Goal: Feedback & Contribution: Submit feedback/report problem

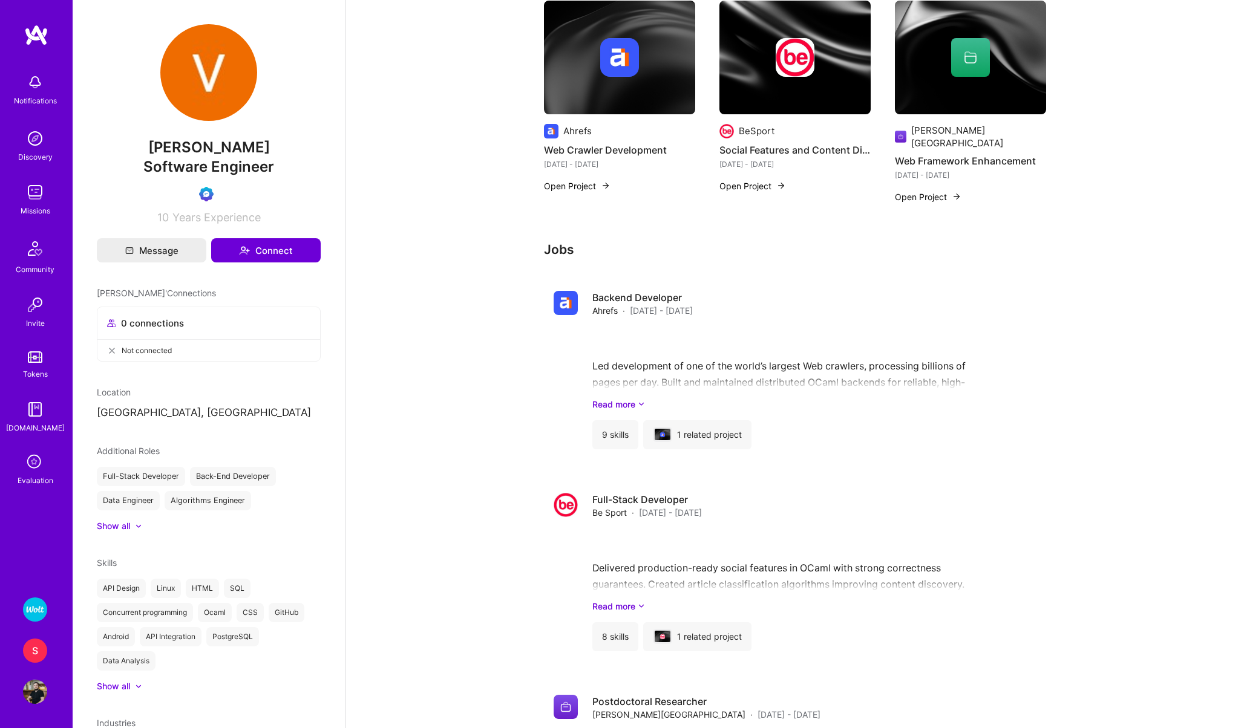
scroll to position [404, 0]
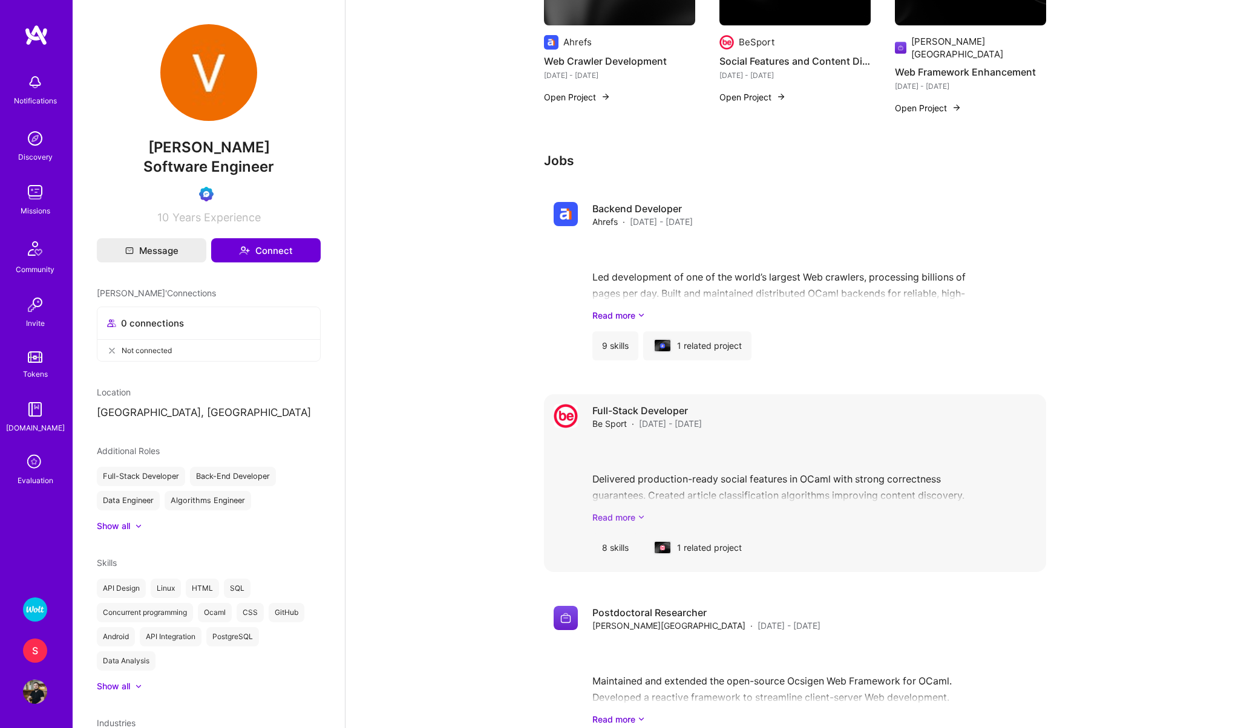
click at [621, 511] on link "Read more" at bounding box center [814, 517] width 444 height 13
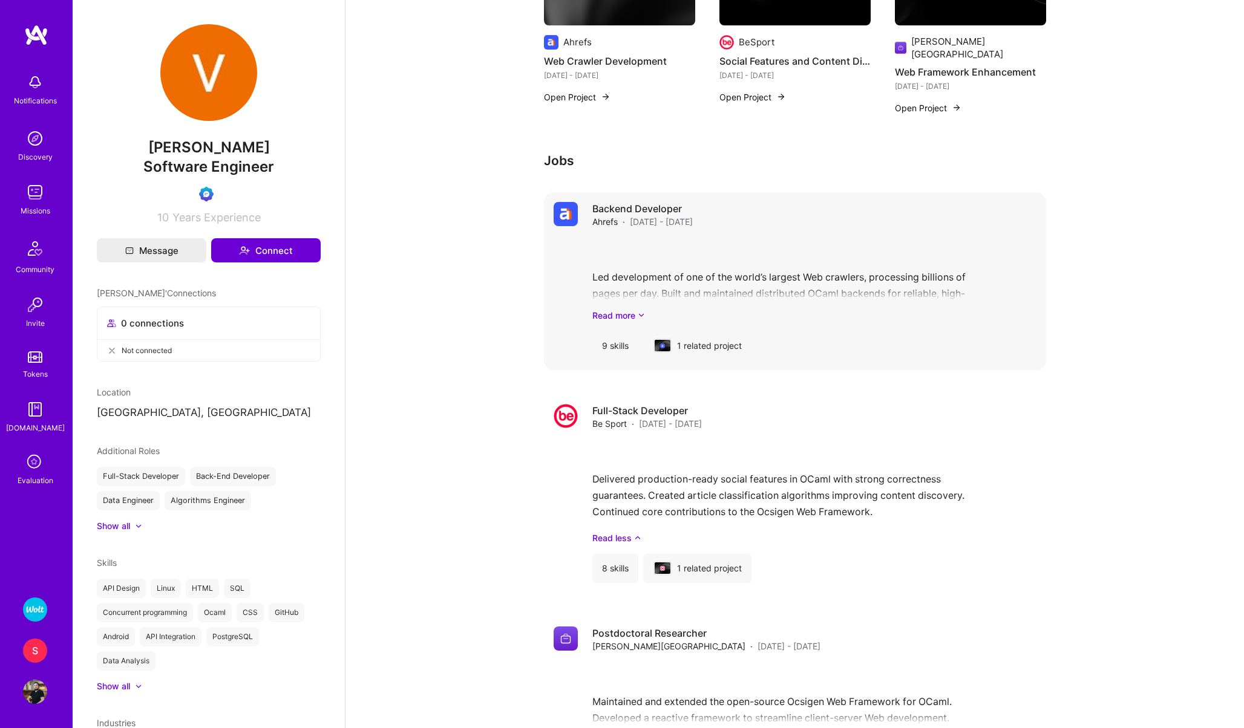
click at [621, 296] on div "Led development of one of the world’s largest Web crawlers, processing billions…" at bounding box center [814, 280] width 444 height 84
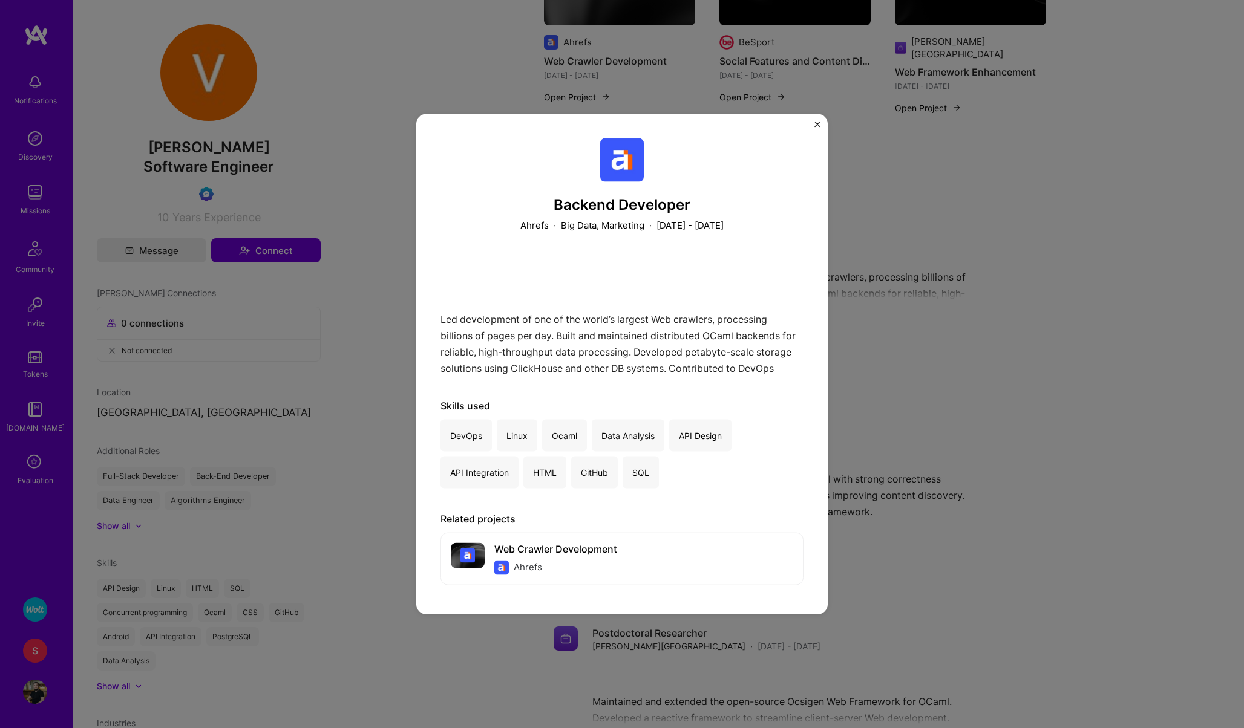
click at [814, 117] on div "Backend Developer Ahrefs · Big Data, Marketing · January 2019 - December 2024 L…" at bounding box center [621, 364] width 411 height 500
click at [817, 123] on img "Close" at bounding box center [817, 125] width 6 height 6
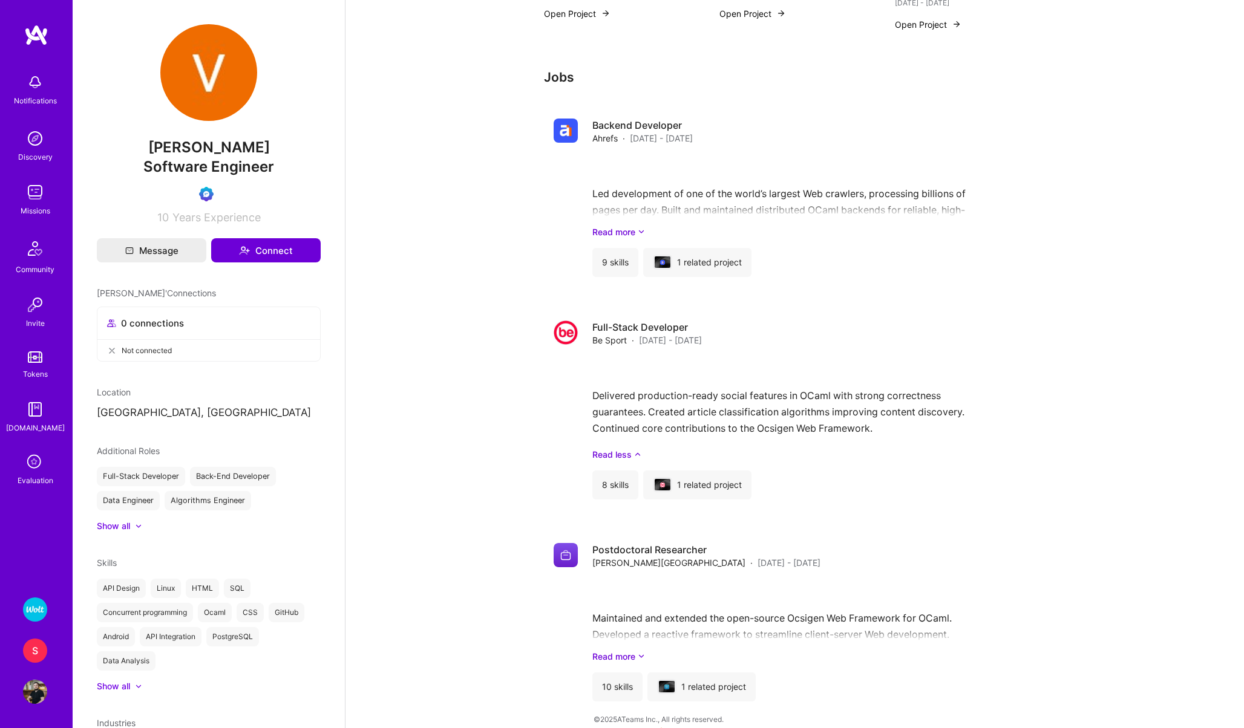
scroll to position [488, 0]
click at [604, 225] on link "Read more" at bounding box center [814, 231] width 444 height 13
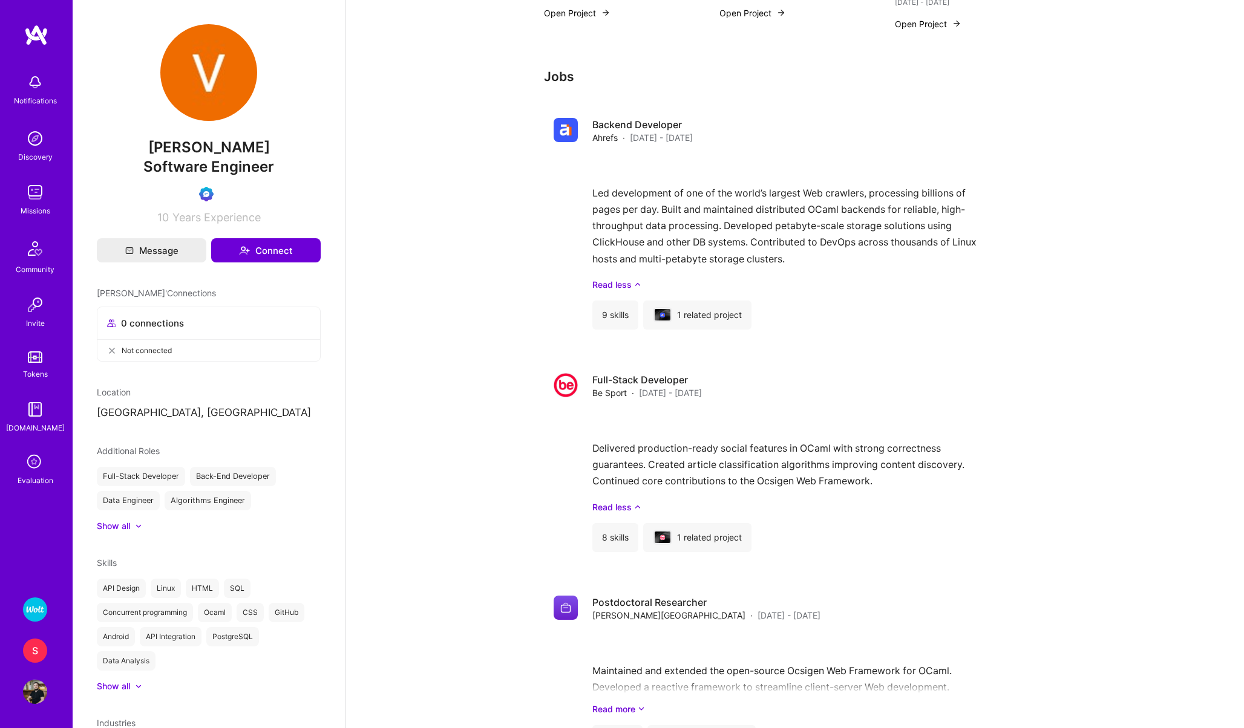
scroll to position [541, 0]
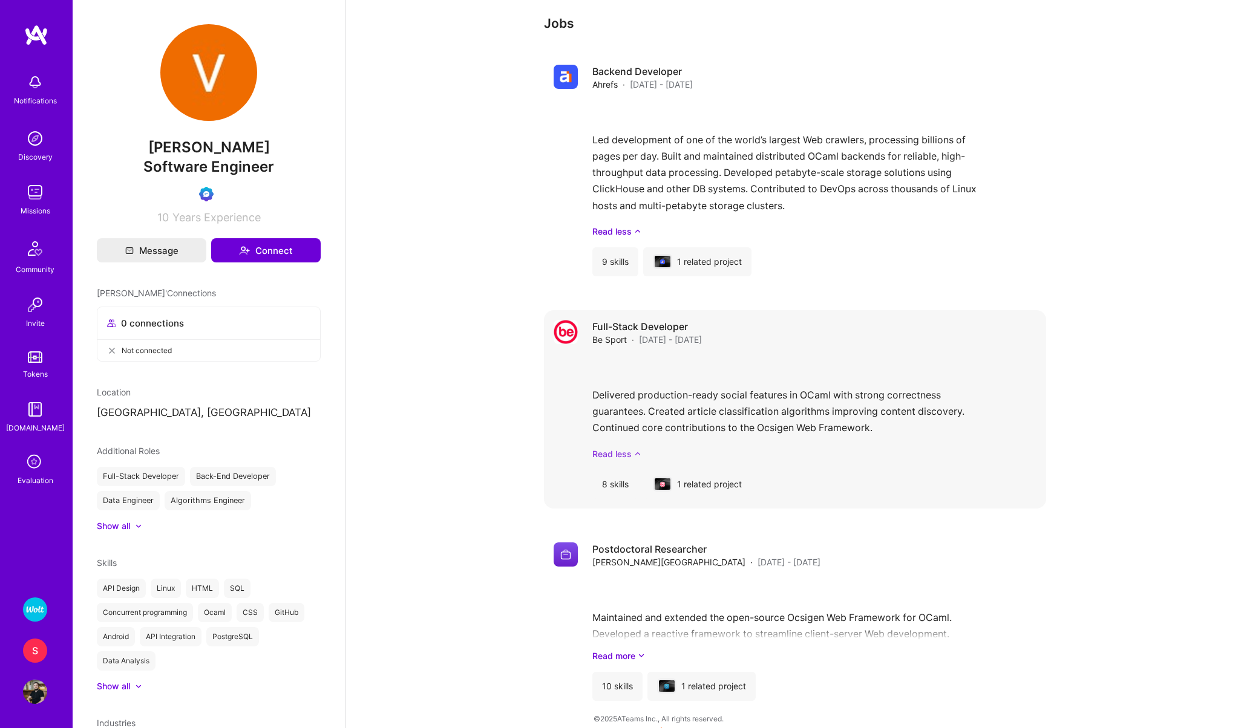
click at [608, 448] on link "Read less" at bounding box center [814, 454] width 444 height 13
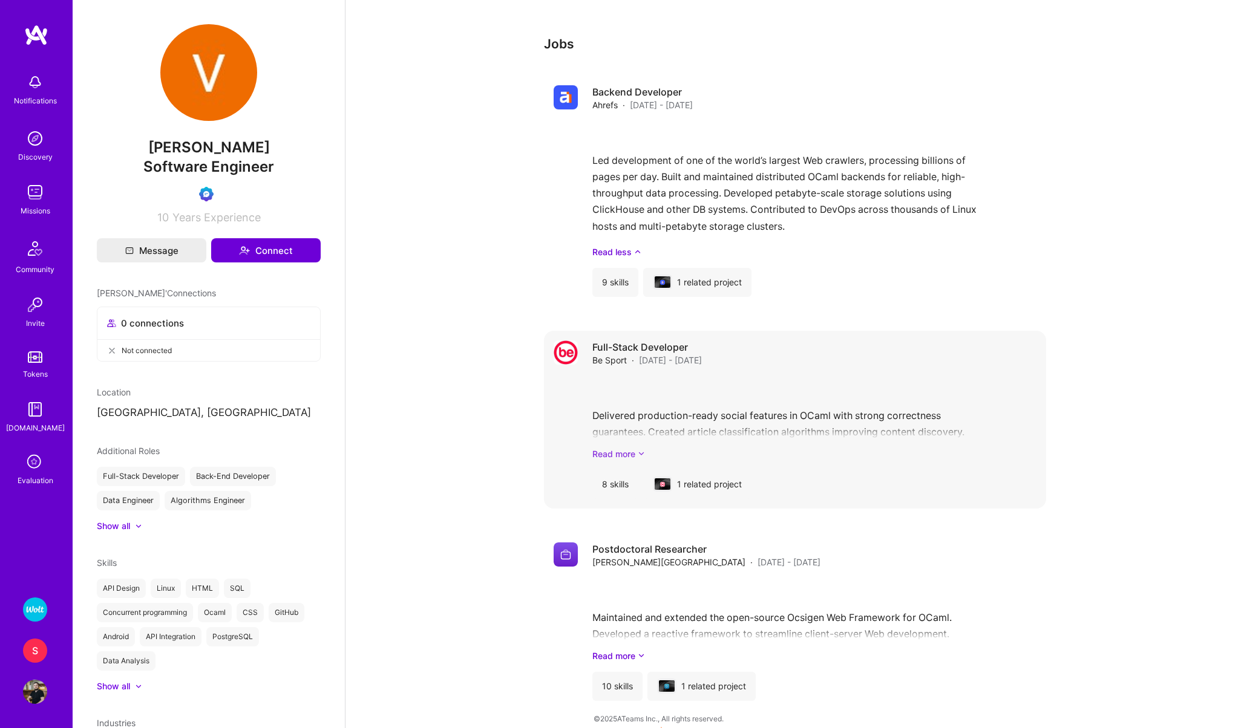
click at [608, 448] on link "Read more" at bounding box center [814, 454] width 444 height 13
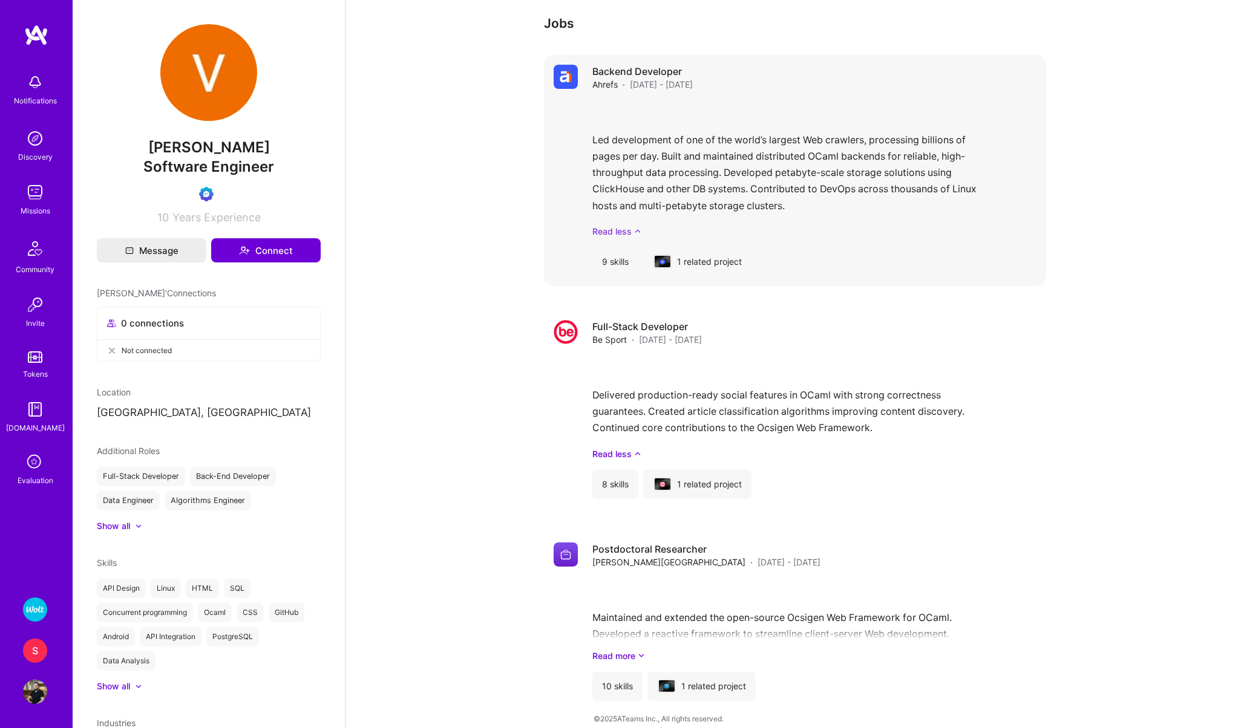
click at [616, 225] on link "Read less" at bounding box center [814, 231] width 444 height 13
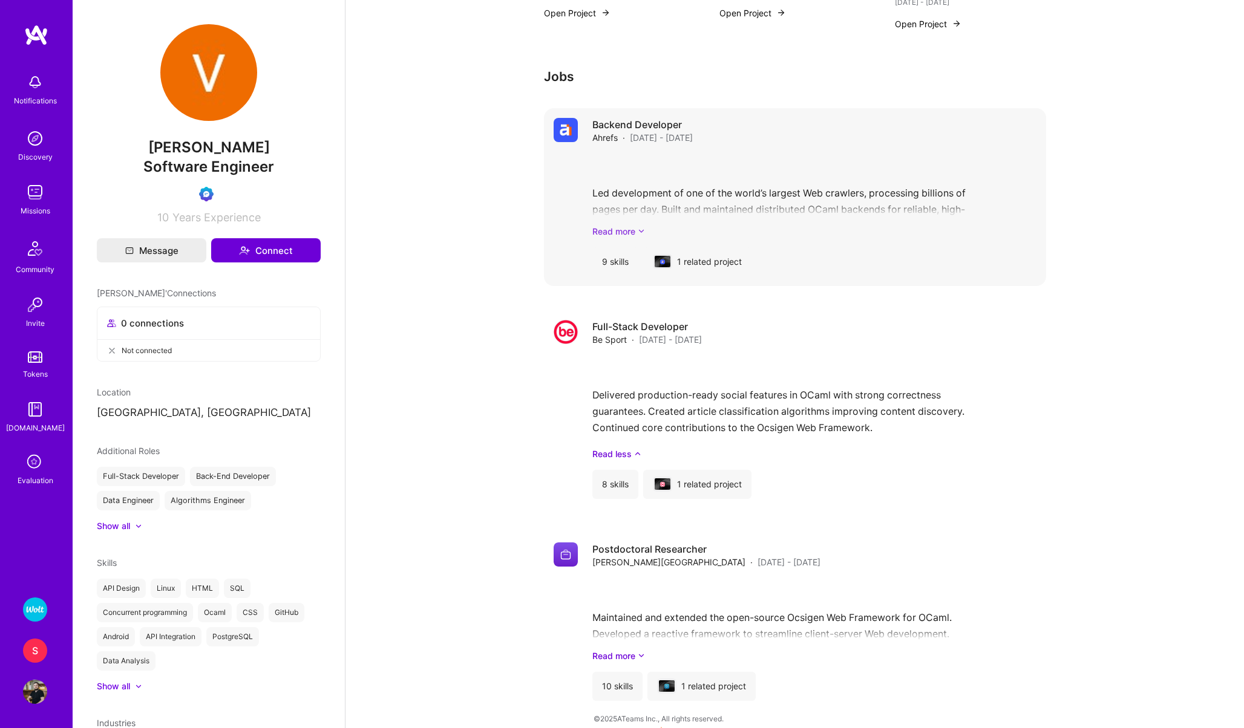
click at [616, 225] on link "Read more" at bounding box center [814, 231] width 444 height 13
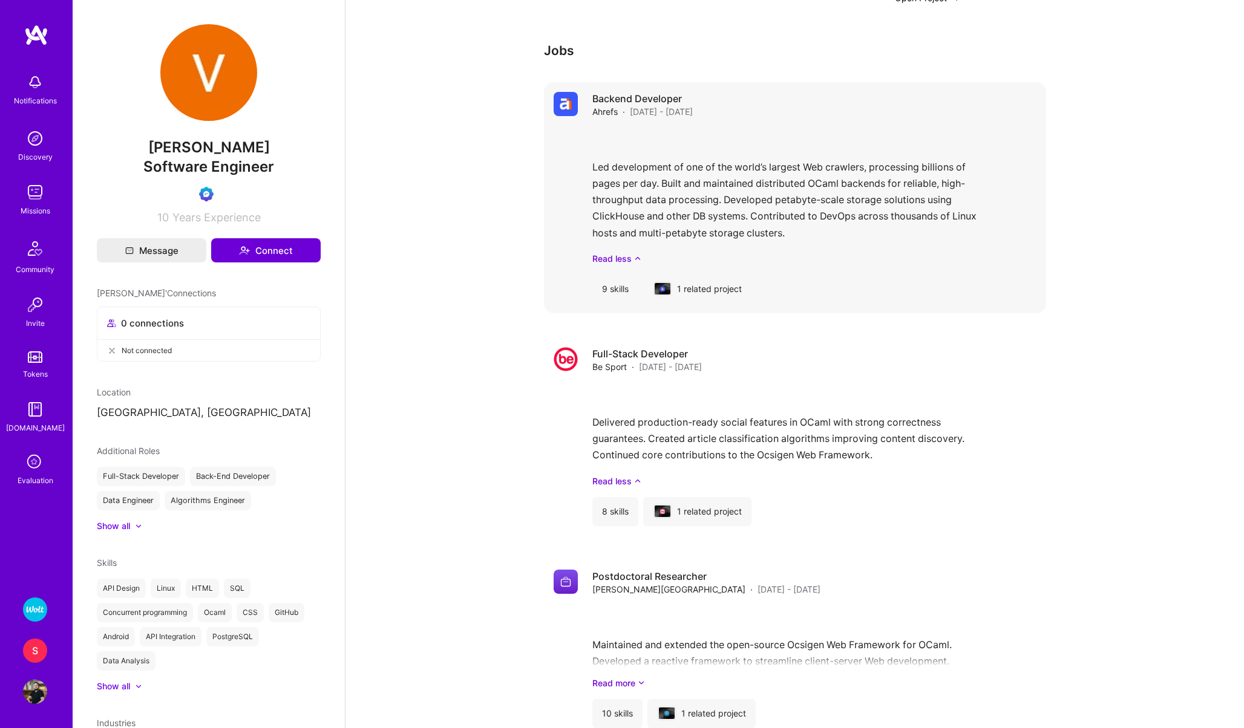
scroll to position [503, 0]
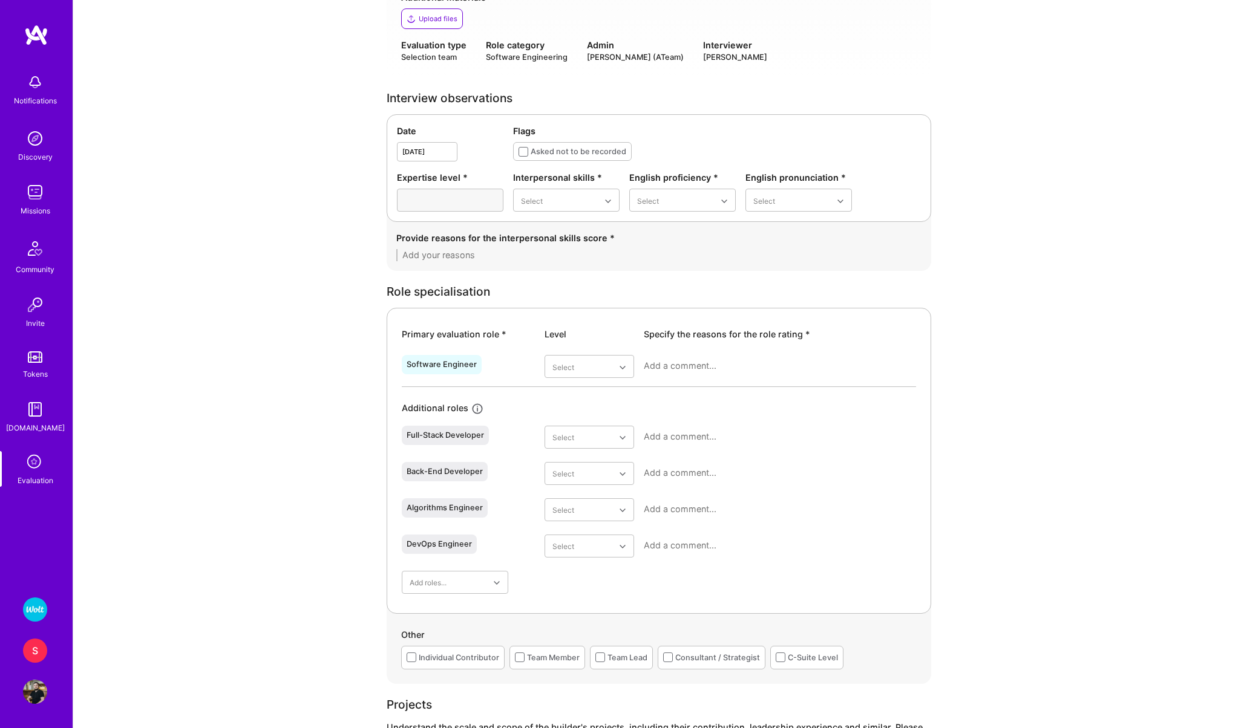
scroll to position [385, 0]
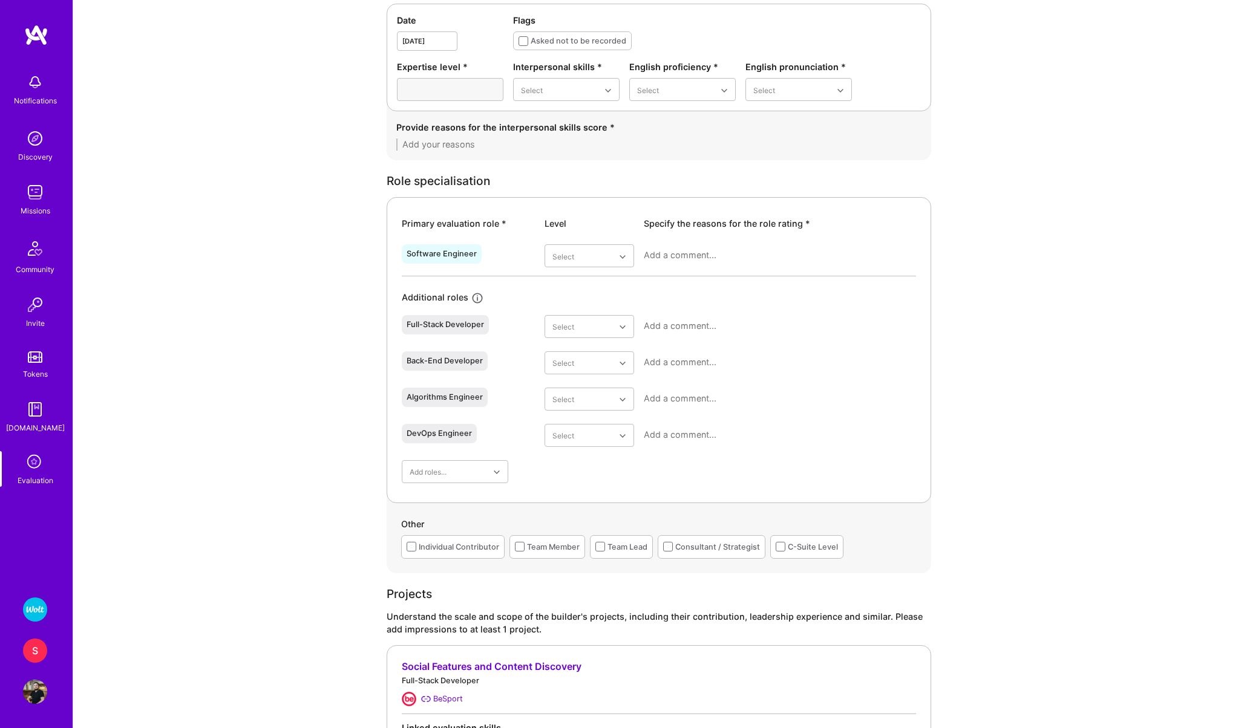
click at [450, 142] on textarea at bounding box center [658, 145] width 525 height 12
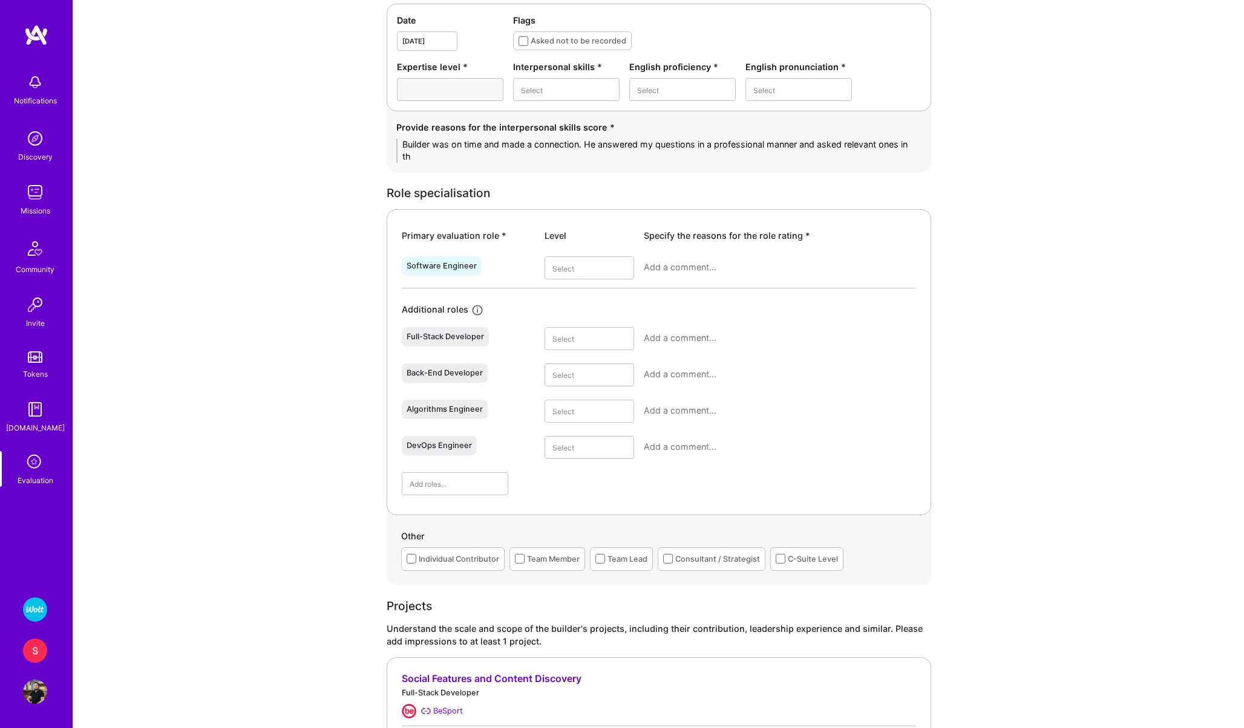
scroll to position [0, 0]
click at [567, 206] on div "Excellent" at bounding box center [566, 209] width 106 height 22
click at [644, 103] on div "Date [DATE] Flags Asked not to be recorded Expertise level * Interpersonal skil…" at bounding box center [659, 58] width 544 height 108
click at [669, 194] on div "Native or functionally native" at bounding box center [682, 192] width 106 height 35
click at [762, 163] on div "Good" at bounding box center [798, 164] width 106 height 22
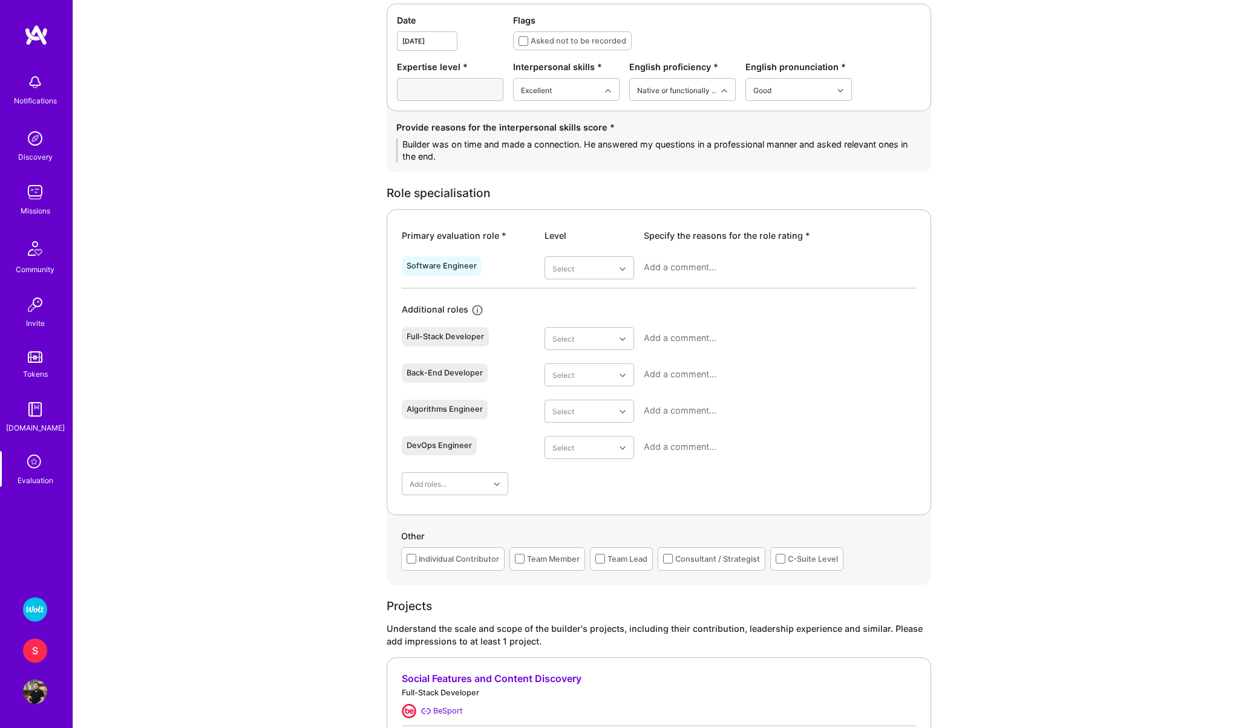
click at [541, 154] on textarea "Builder was on time and made a connection. He answered my questions in a profes…" at bounding box center [658, 151] width 525 height 24
type textarea "Builder was on time and made a connection. He answered my questions in a profes…"
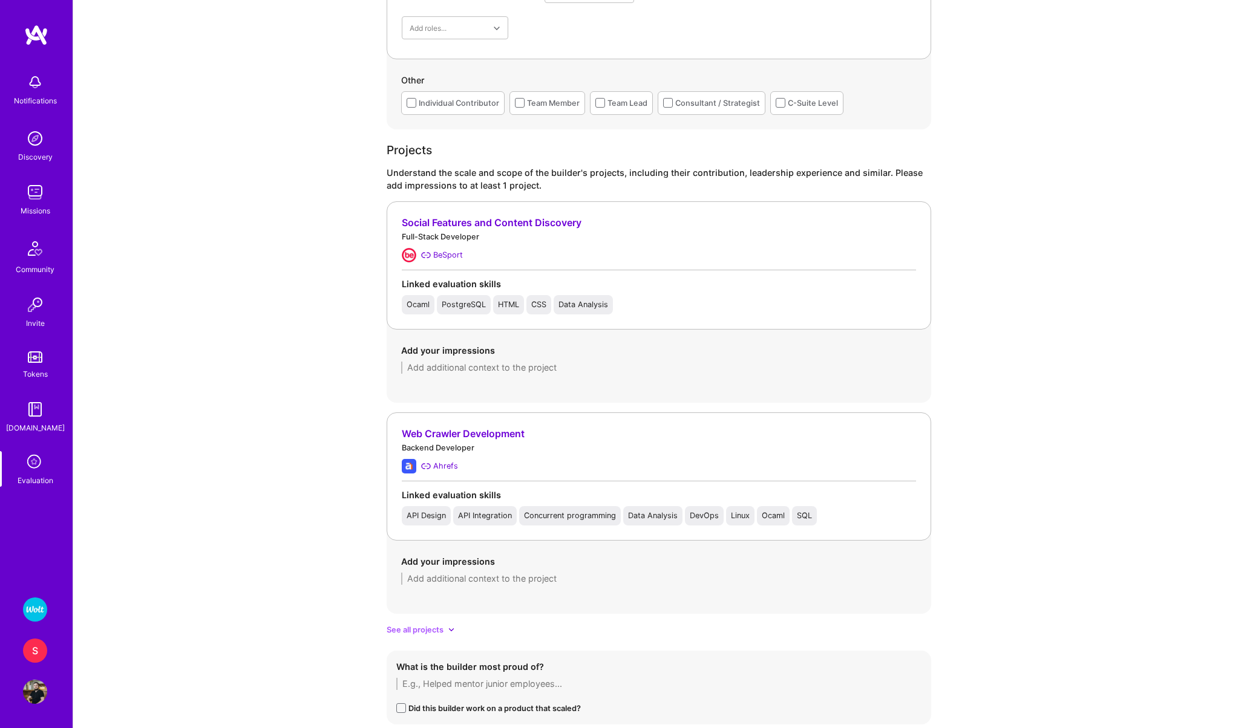
scroll to position [842, 0]
click at [438, 365] on textarea at bounding box center [658, 367] width 515 height 12
type textarea "- developed a full-stack OCaml framework for web development"
click at [446, 578] on textarea at bounding box center [658, 578] width 515 height 12
type textarea "- lead developer of main ahrefs crawler"
